Goal: Task Accomplishment & Management: Use online tool/utility

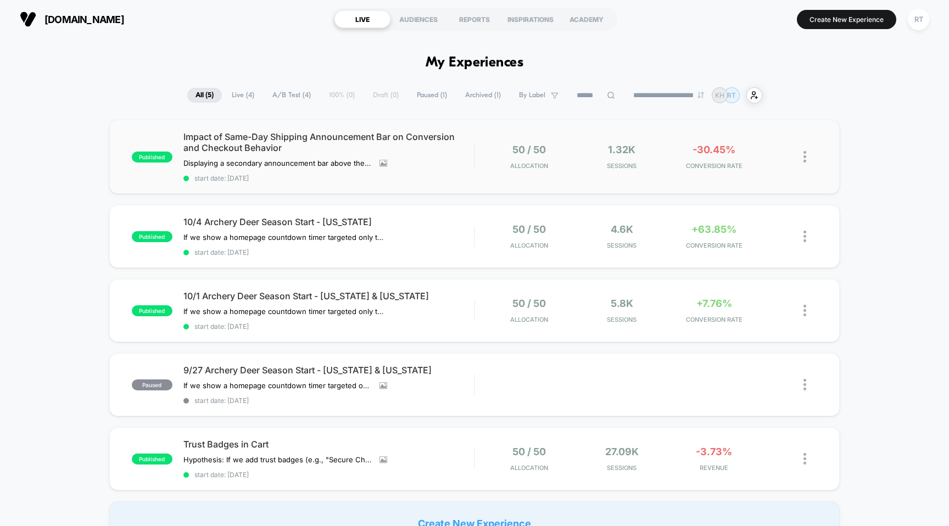
click at [805, 154] on img at bounding box center [805, 157] width 3 height 12
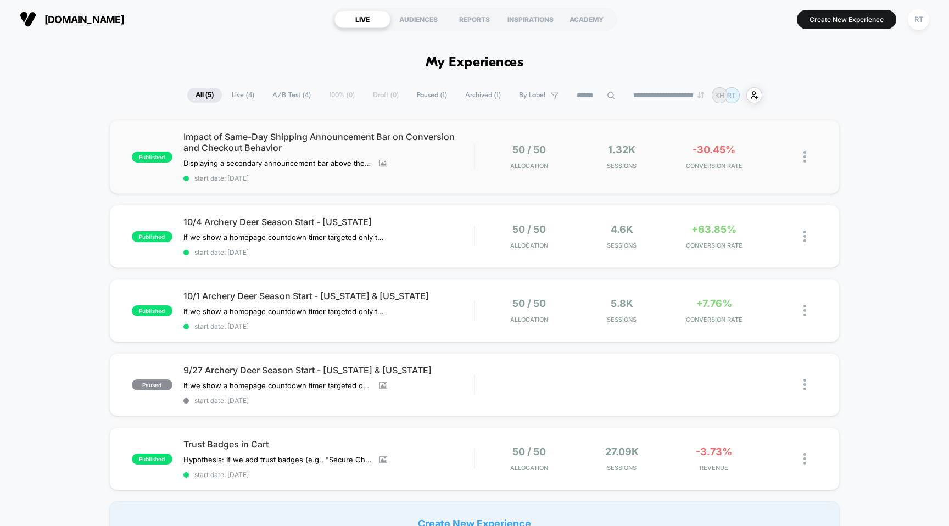
click at [805, 155] on img at bounding box center [805, 157] width 3 height 12
click at [739, 94] on div "Edit" at bounding box center [748, 93] width 99 height 25
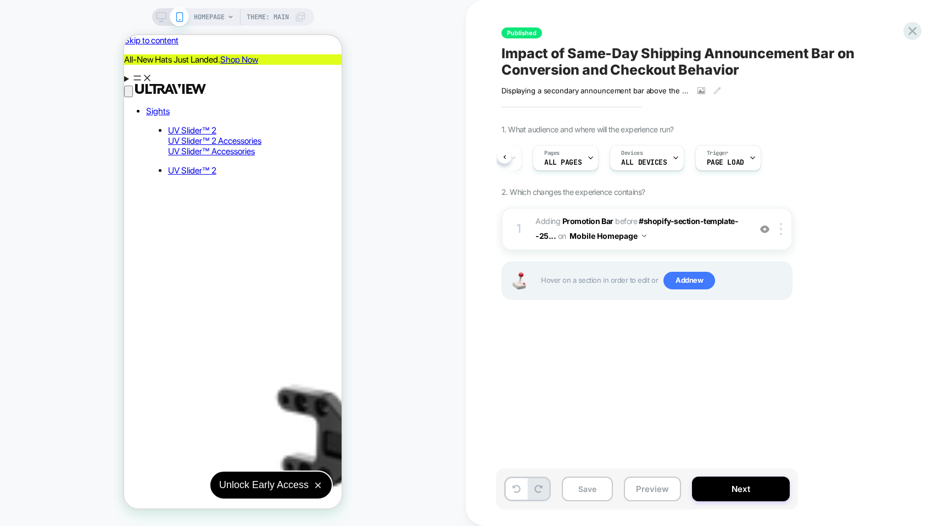
scroll to position [0, 59]
click at [725, 160] on span "Page Load" at bounding box center [727, 163] width 37 height 8
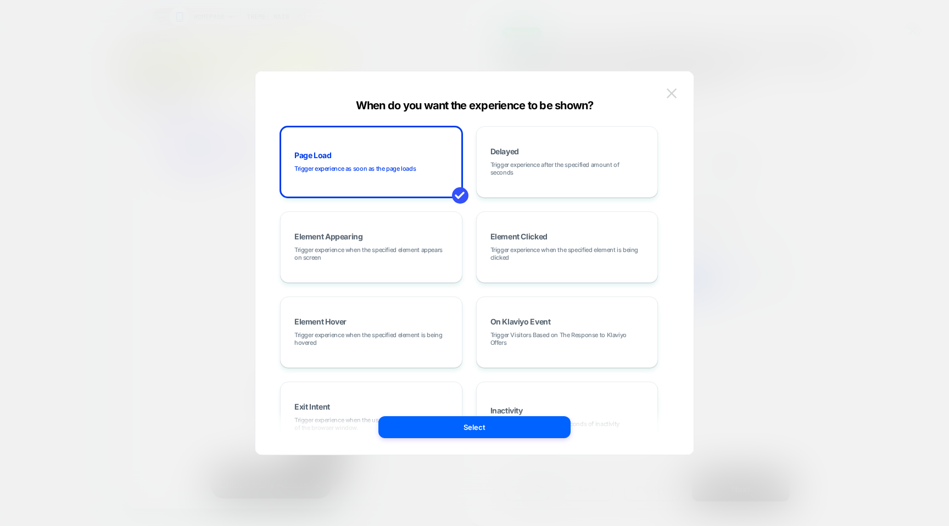
click at [669, 94] on img at bounding box center [672, 92] width 10 height 9
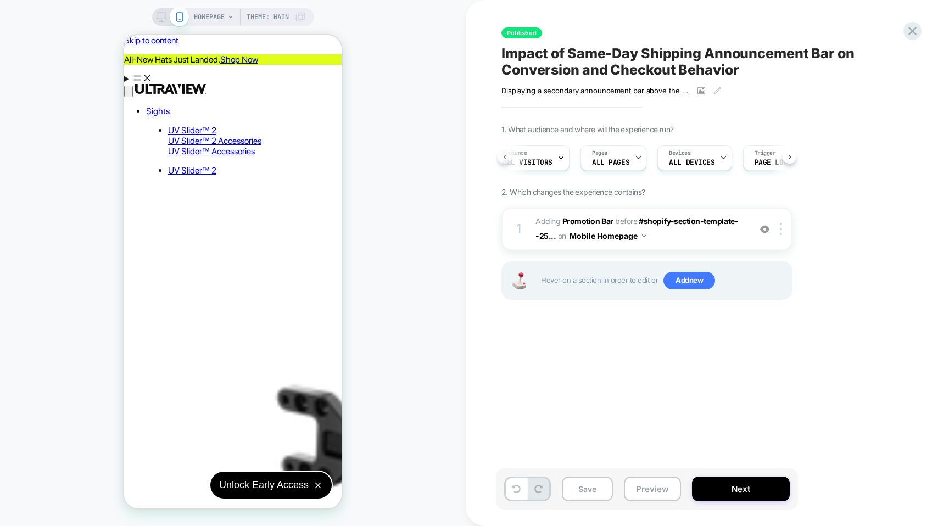
scroll to position [0, 4]
